Goal: Check status

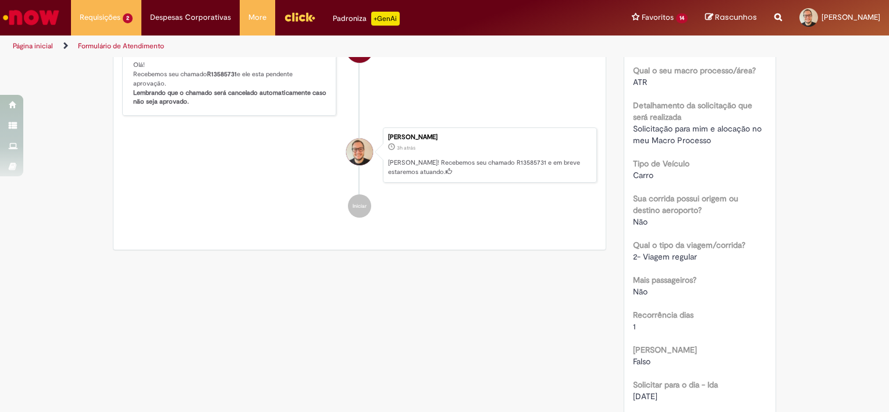
scroll to position [349, 0]
